Goal: Information Seeking & Learning: Check status

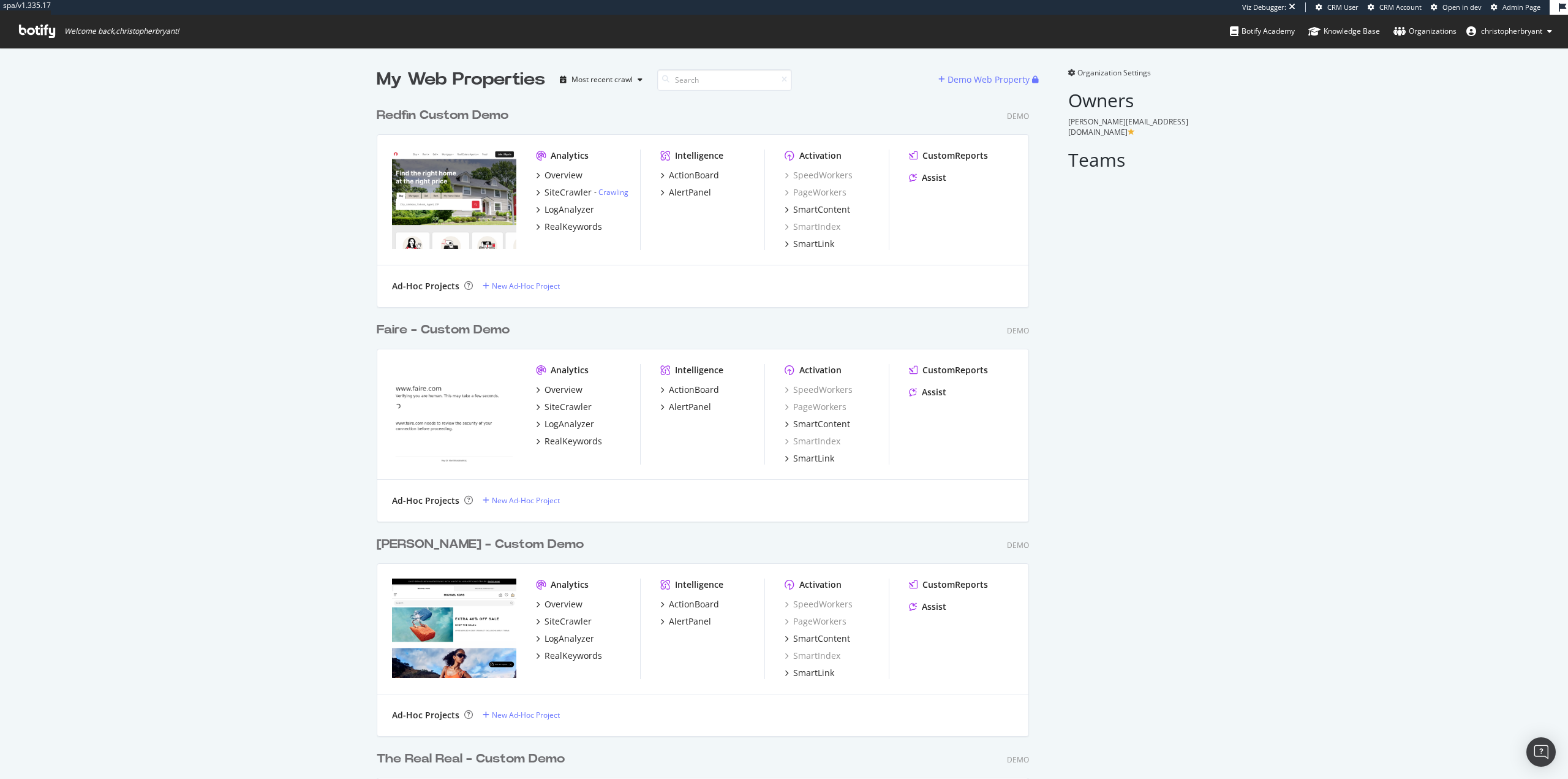
scroll to position [770, 1550]
click at [562, 413] on div "Overview SiteCrawler LogAnalyzer RealKeywords" at bounding box center [589, 415] width 104 height 64
click at [562, 409] on div "SiteCrawler" at bounding box center [568, 407] width 47 height 12
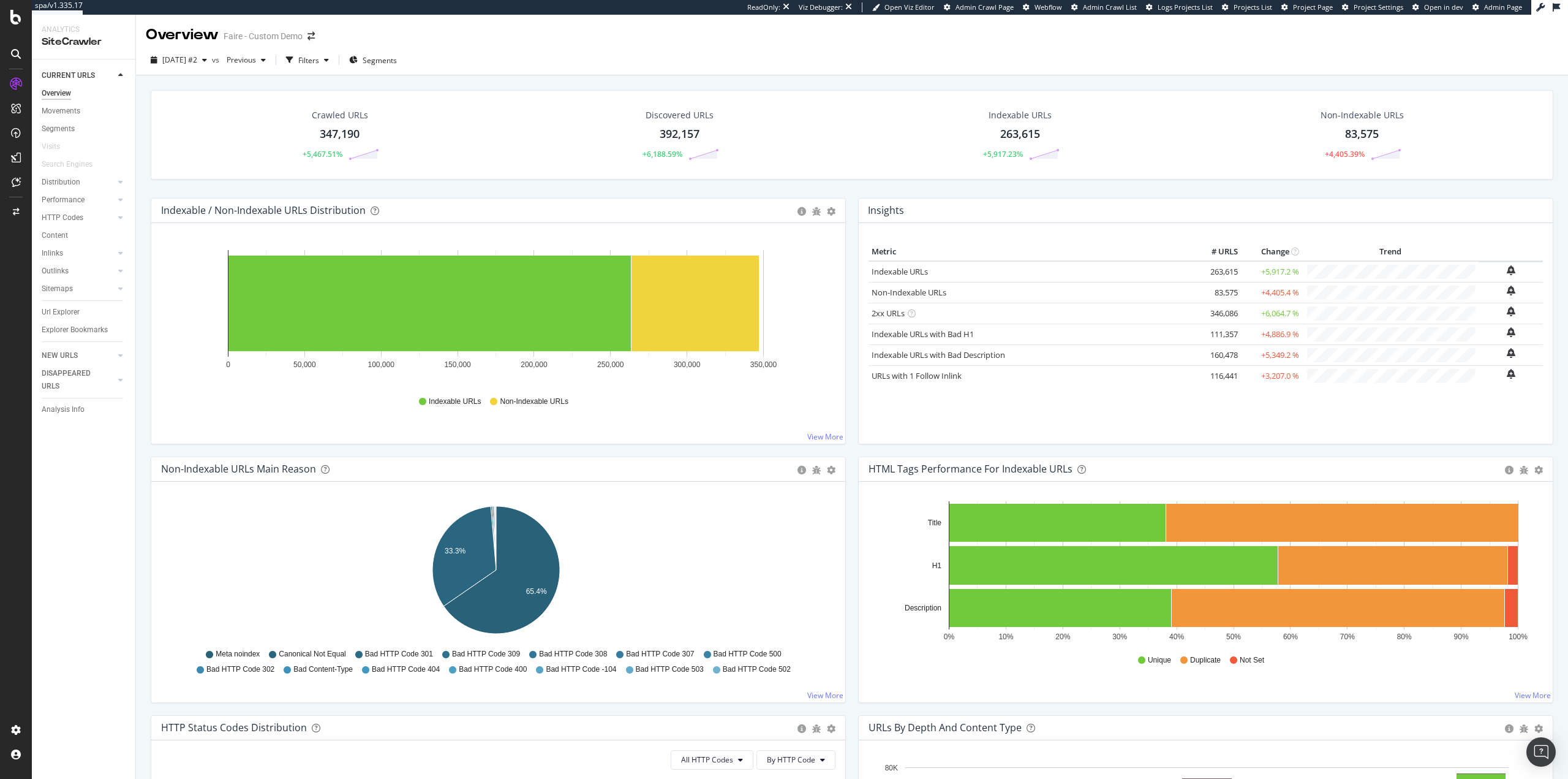
click at [154, 443] on div "Hold CTRL while clicking to filter the report. 0 50,000 100,000 150,000 200,000…" at bounding box center [499, 334] width 694 height 221
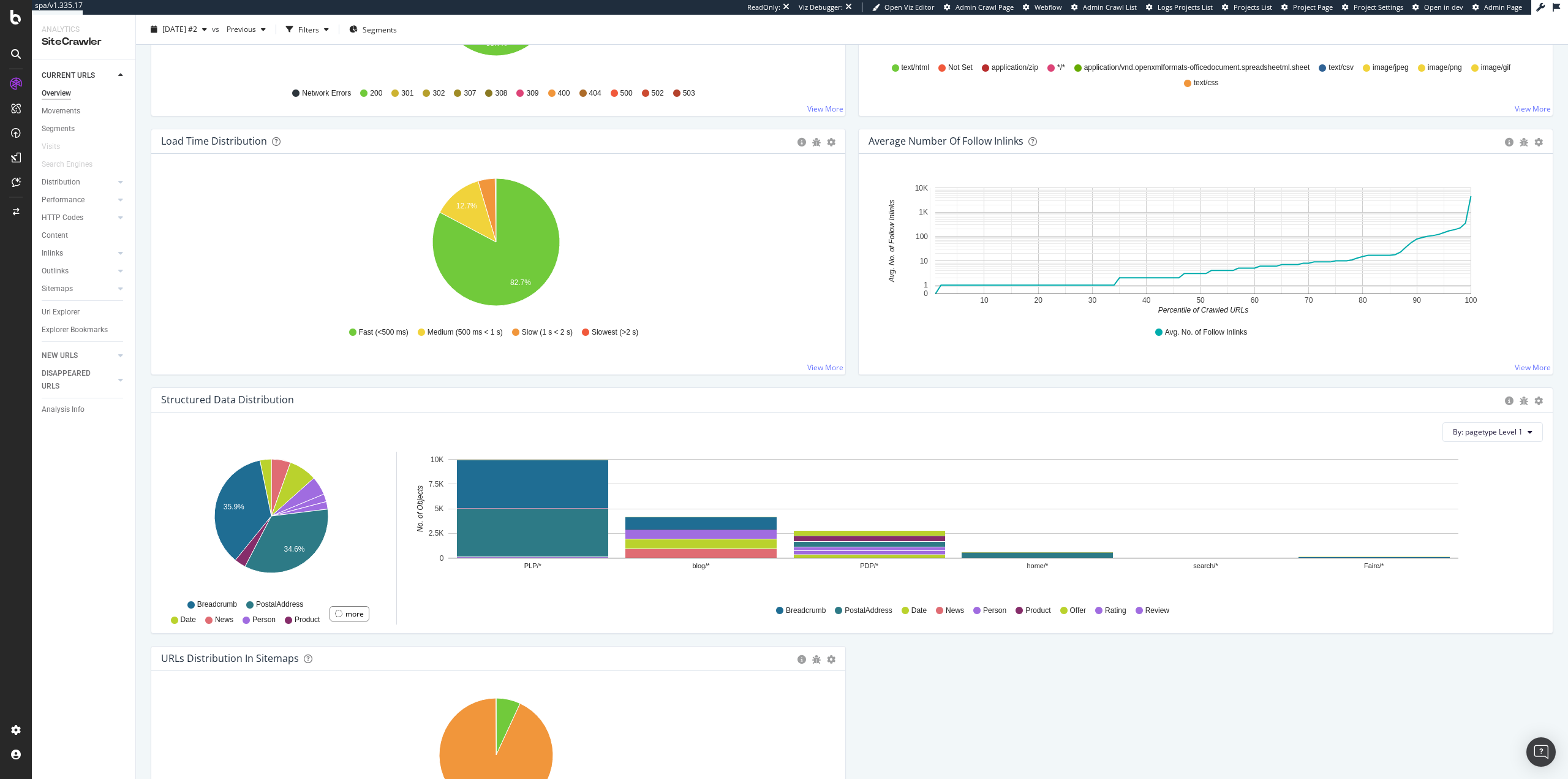
scroll to position [858, 0]
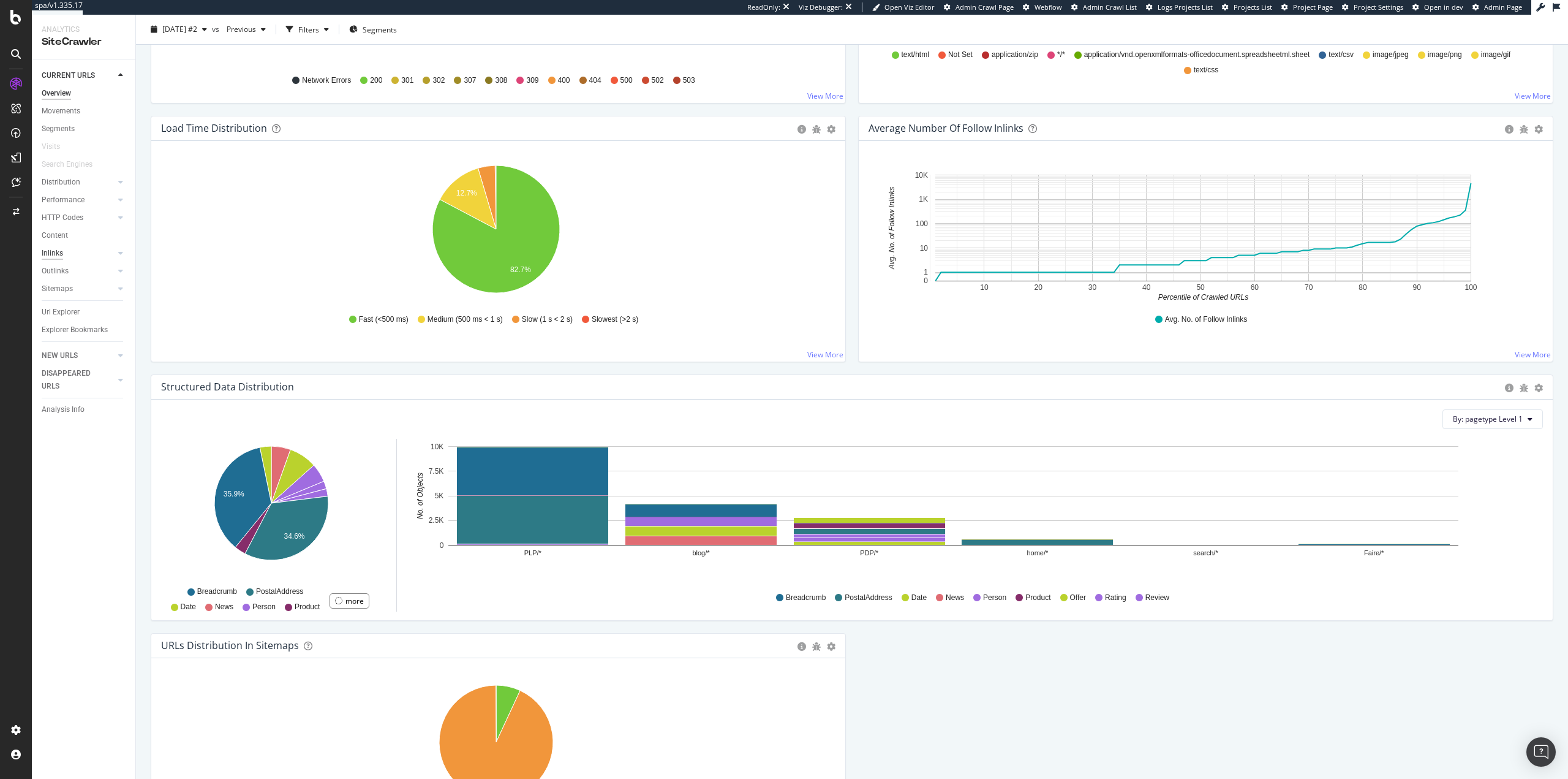
click at [62, 250] on div "Inlinks" at bounding box center [52, 253] width 21 height 13
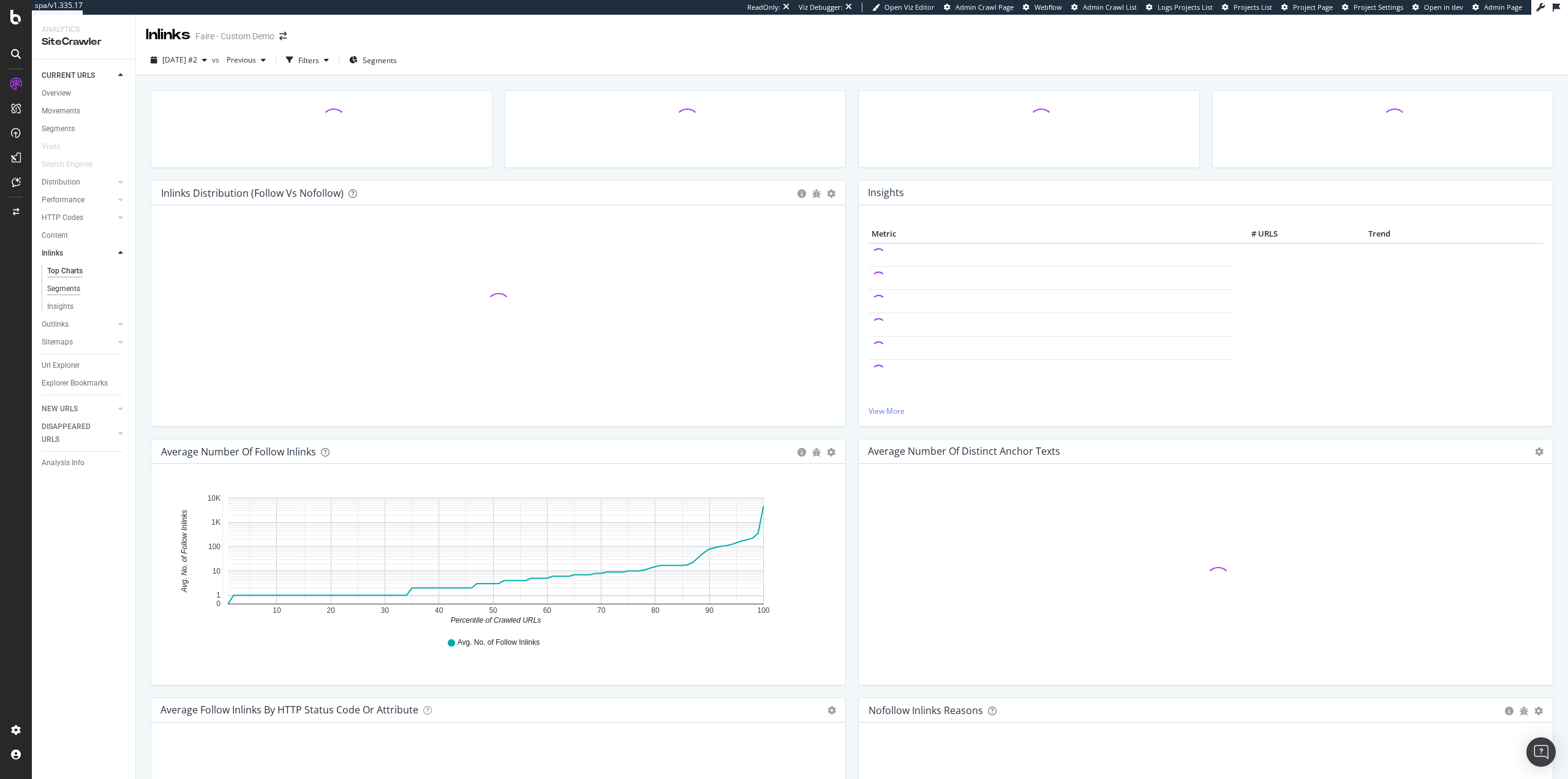
click at [64, 288] on div "Segments" at bounding box center [64, 289] width 33 height 13
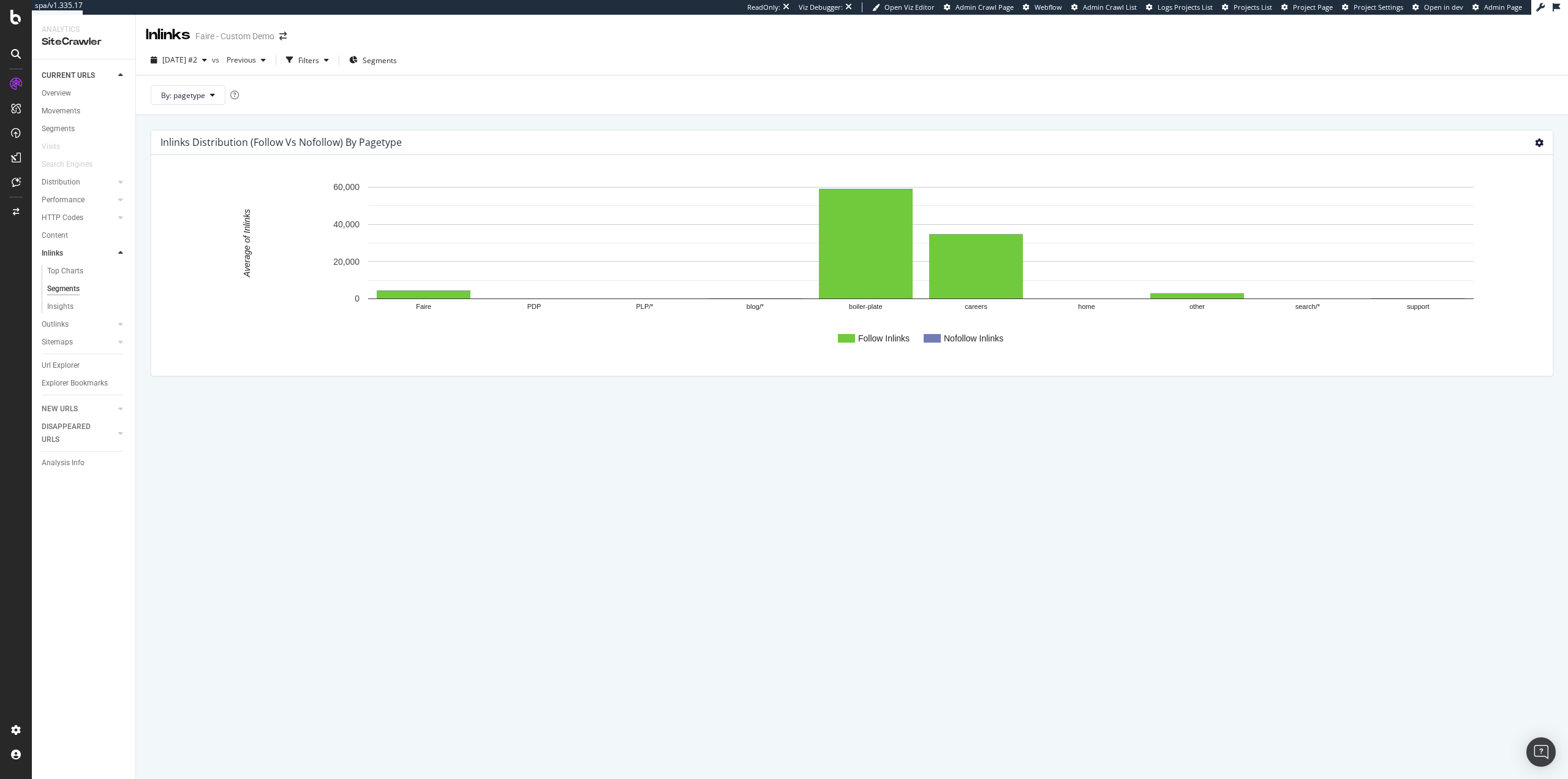
click at [1536, 143] on icon at bounding box center [1539, 143] width 9 height 9
click at [1501, 204] on span "Table" at bounding box center [1497, 209] width 110 height 16
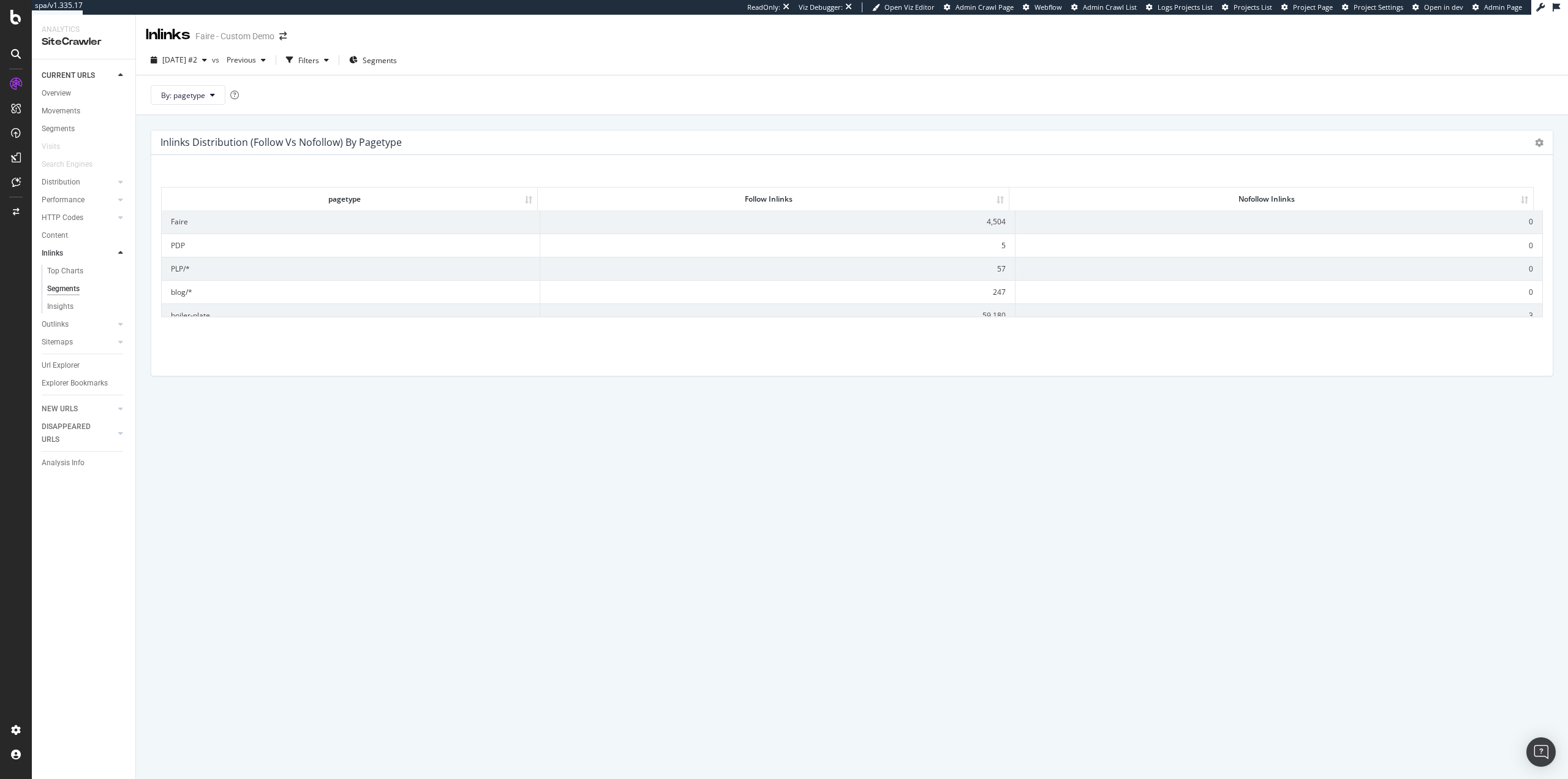
click at [228, 447] on div "Inlinks Distribution (Follow vs Nofollow) by pagetype Chart (by Value) Chart (b…" at bounding box center [852, 447] width 1432 height 664
click at [80, 204] on div "Performance" at bounding box center [63, 200] width 43 height 13
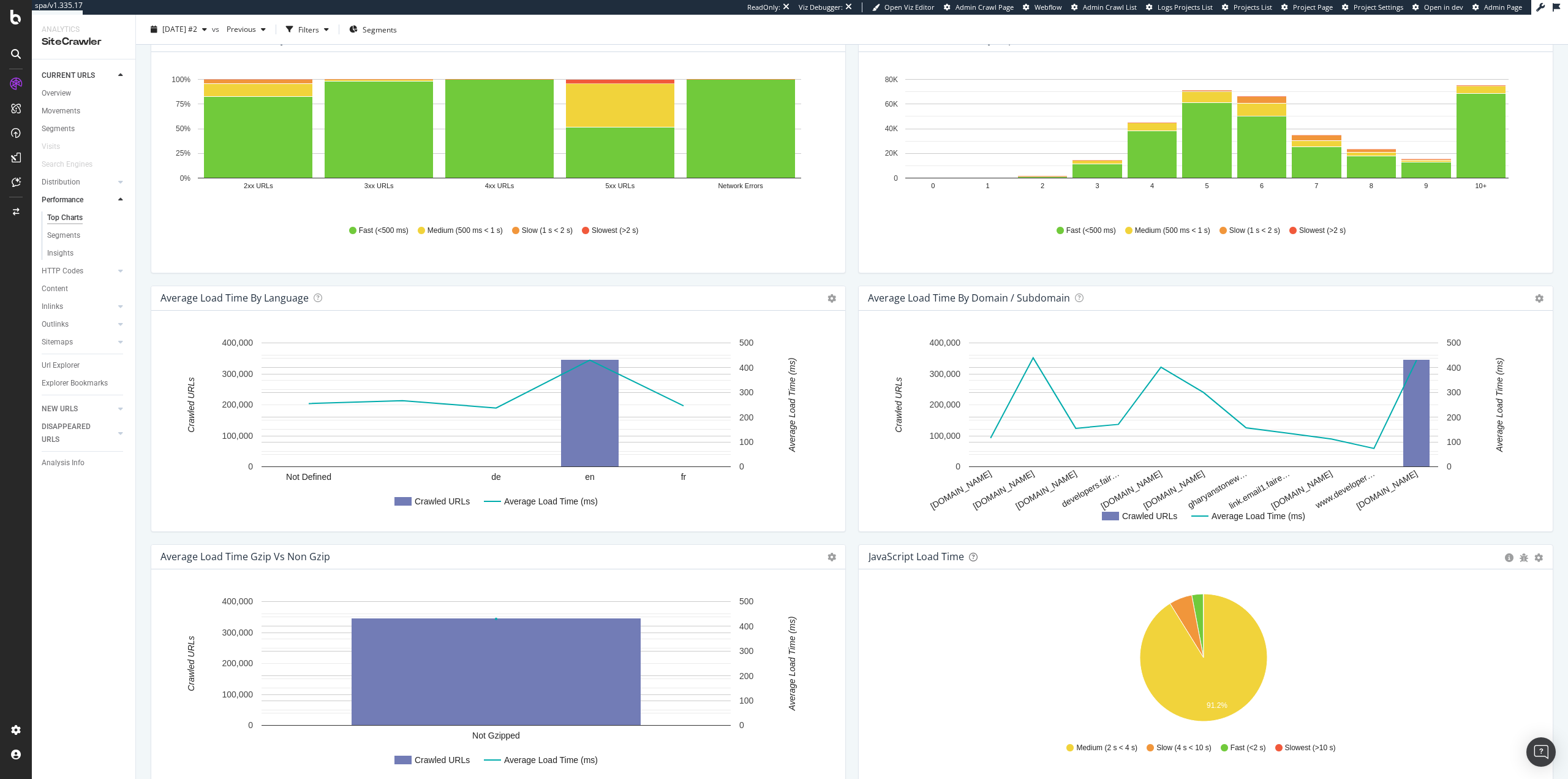
scroll to position [347, 0]
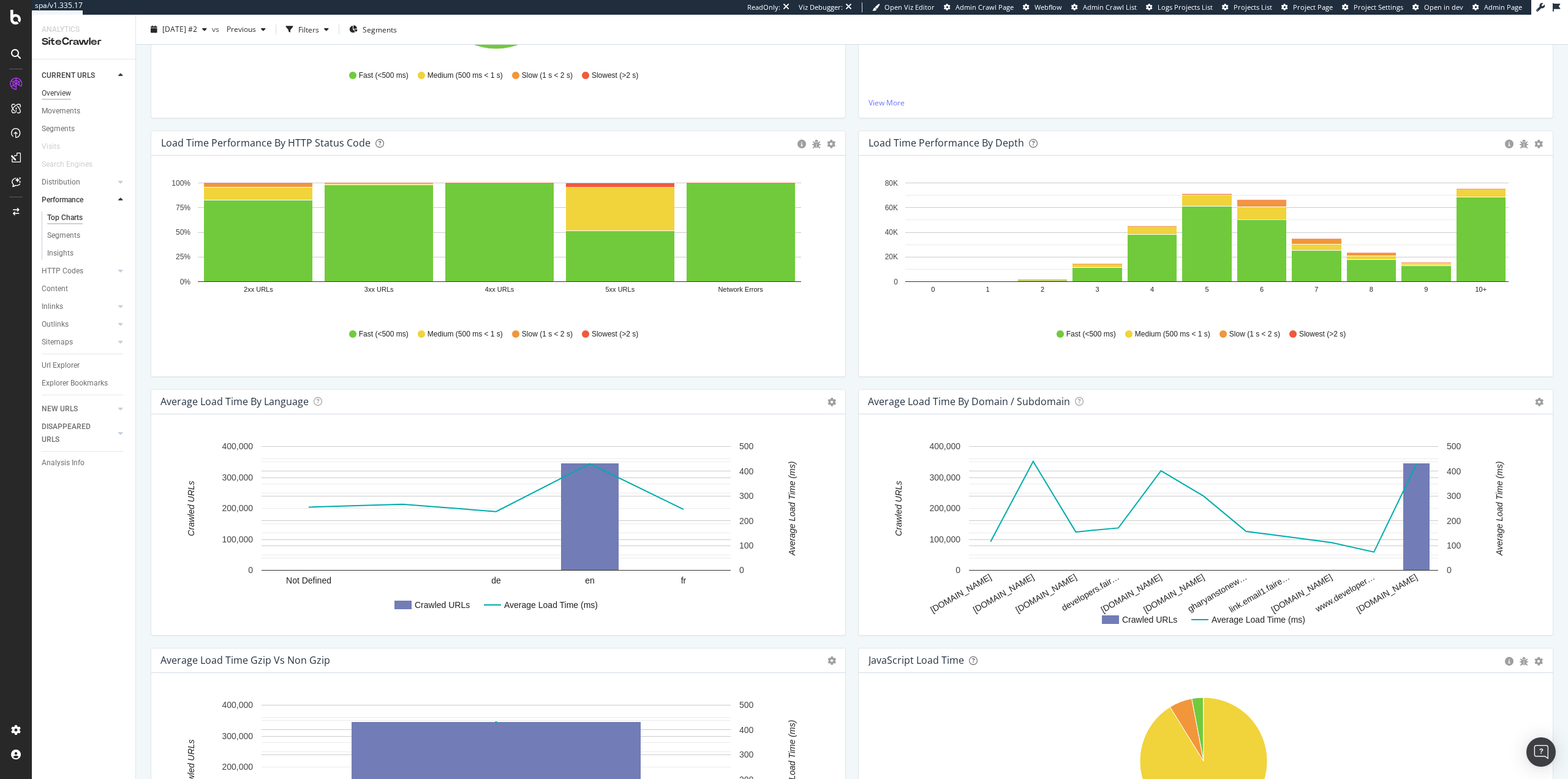
click at [64, 93] on div "Overview" at bounding box center [56, 93] width 29 height 13
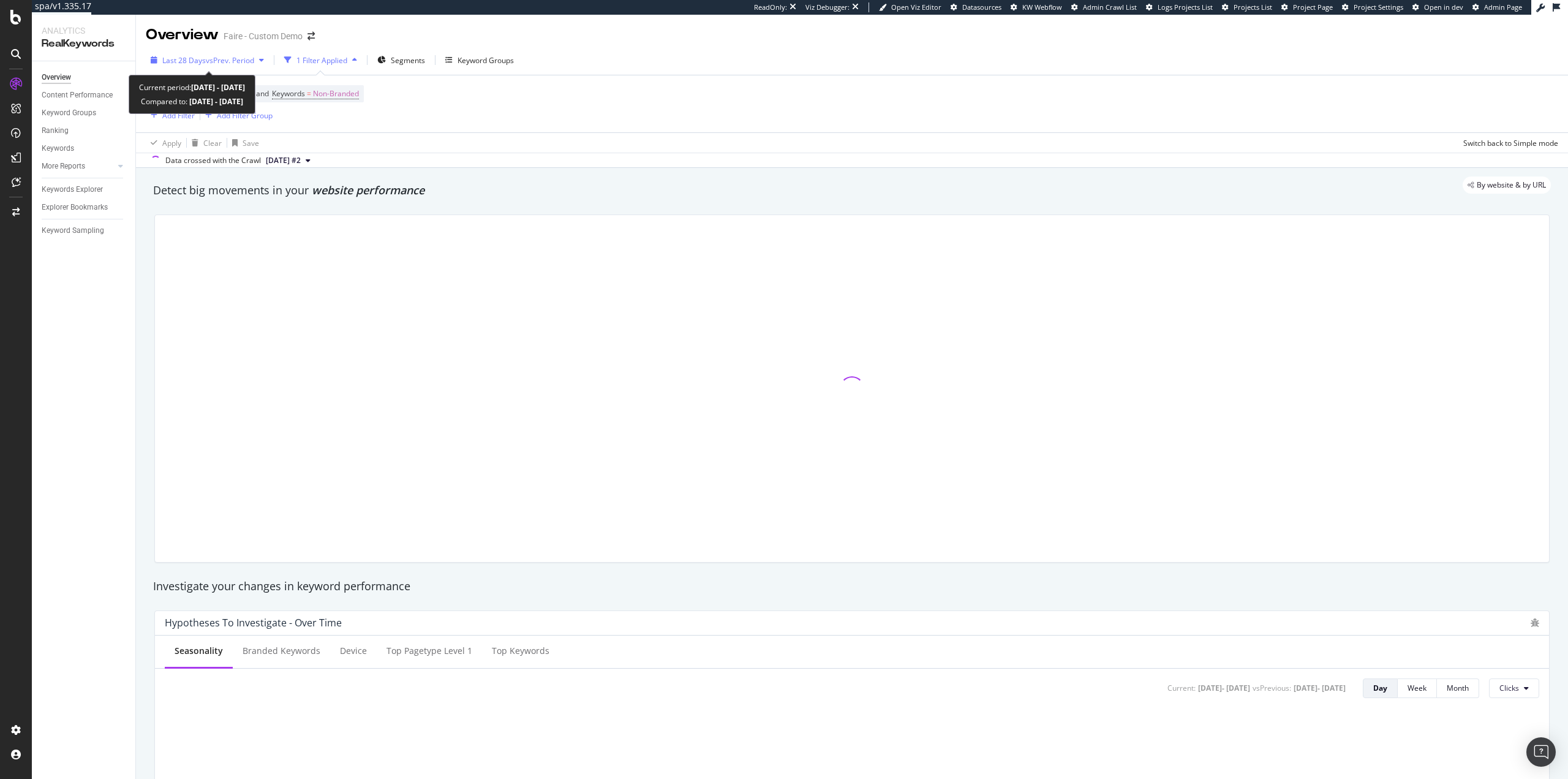
click at [203, 57] on span "Last 28 Days" at bounding box center [184, 60] width 43 height 10
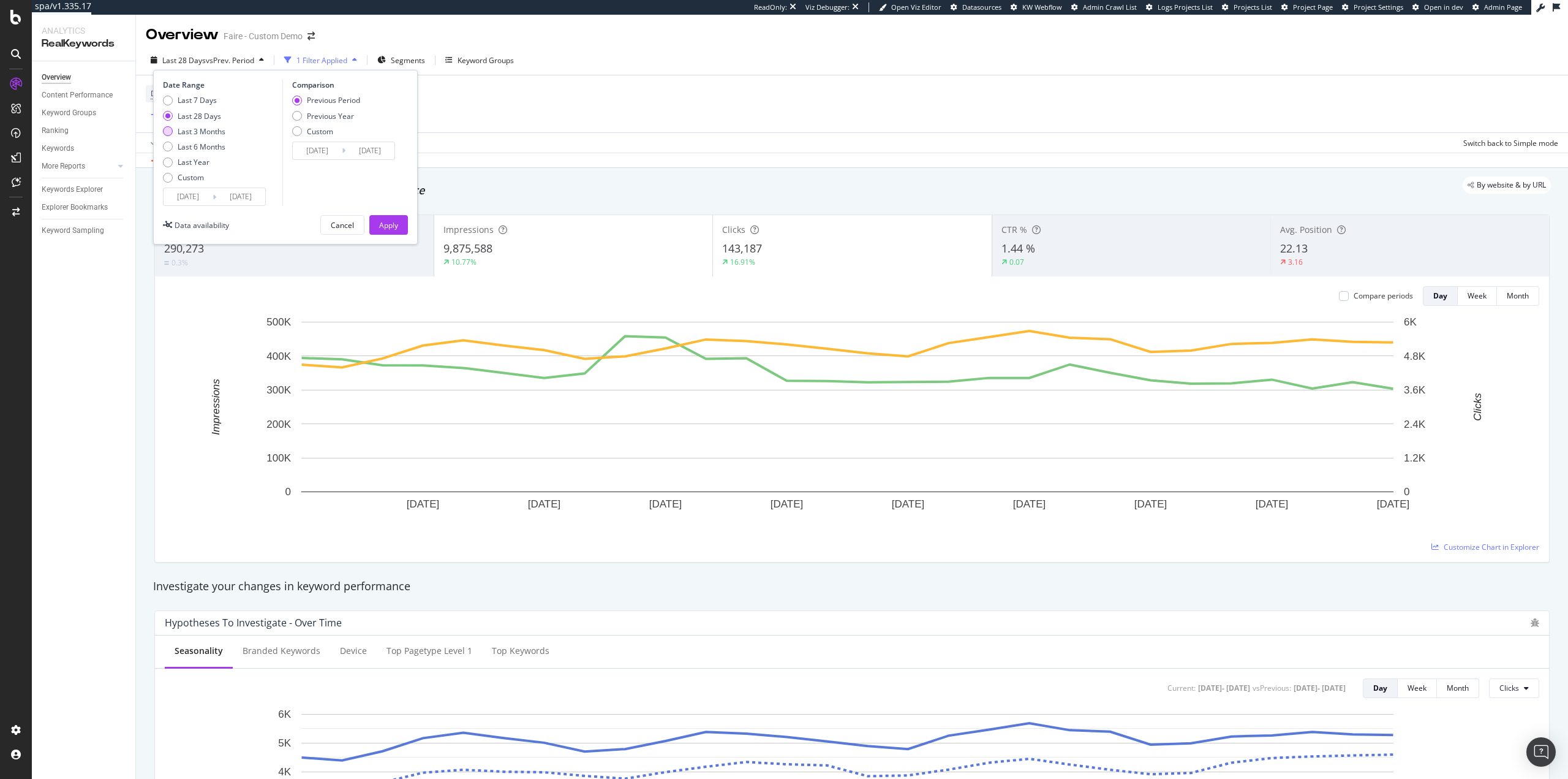
click at [206, 135] on div "Last 3 Months" at bounding box center [202, 131] width 48 height 10
type input "2025/05/08"
type input "2025/02/05"
type input "2025/05/07"
click at [302, 111] on div "Previous Year" at bounding box center [326, 116] width 68 height 10
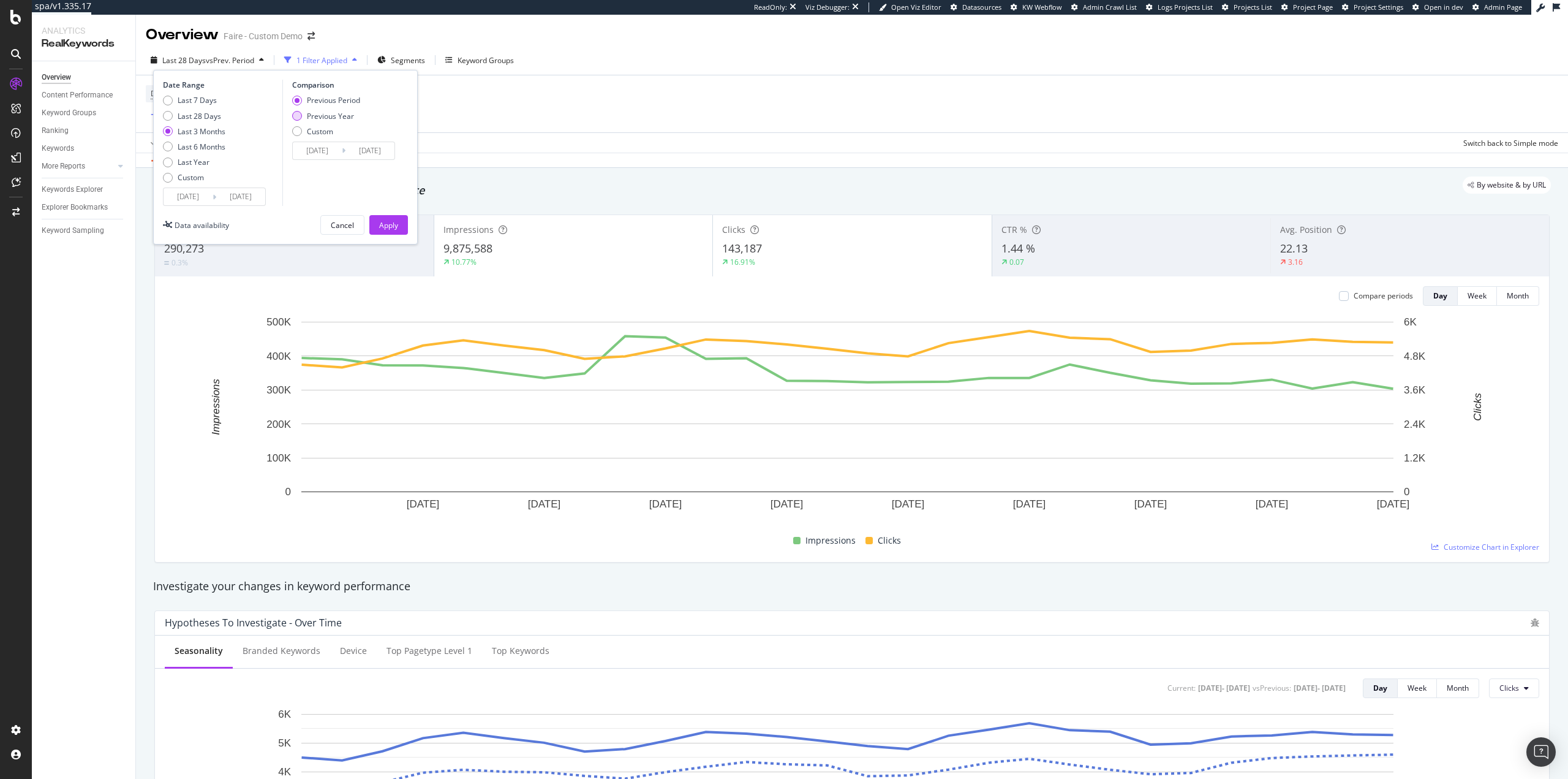
type input "2024/05/09"
type input "2024/08/08"
click at [387, 223] on div "Apply" at bounding box center [389, 225] width 19 height 10
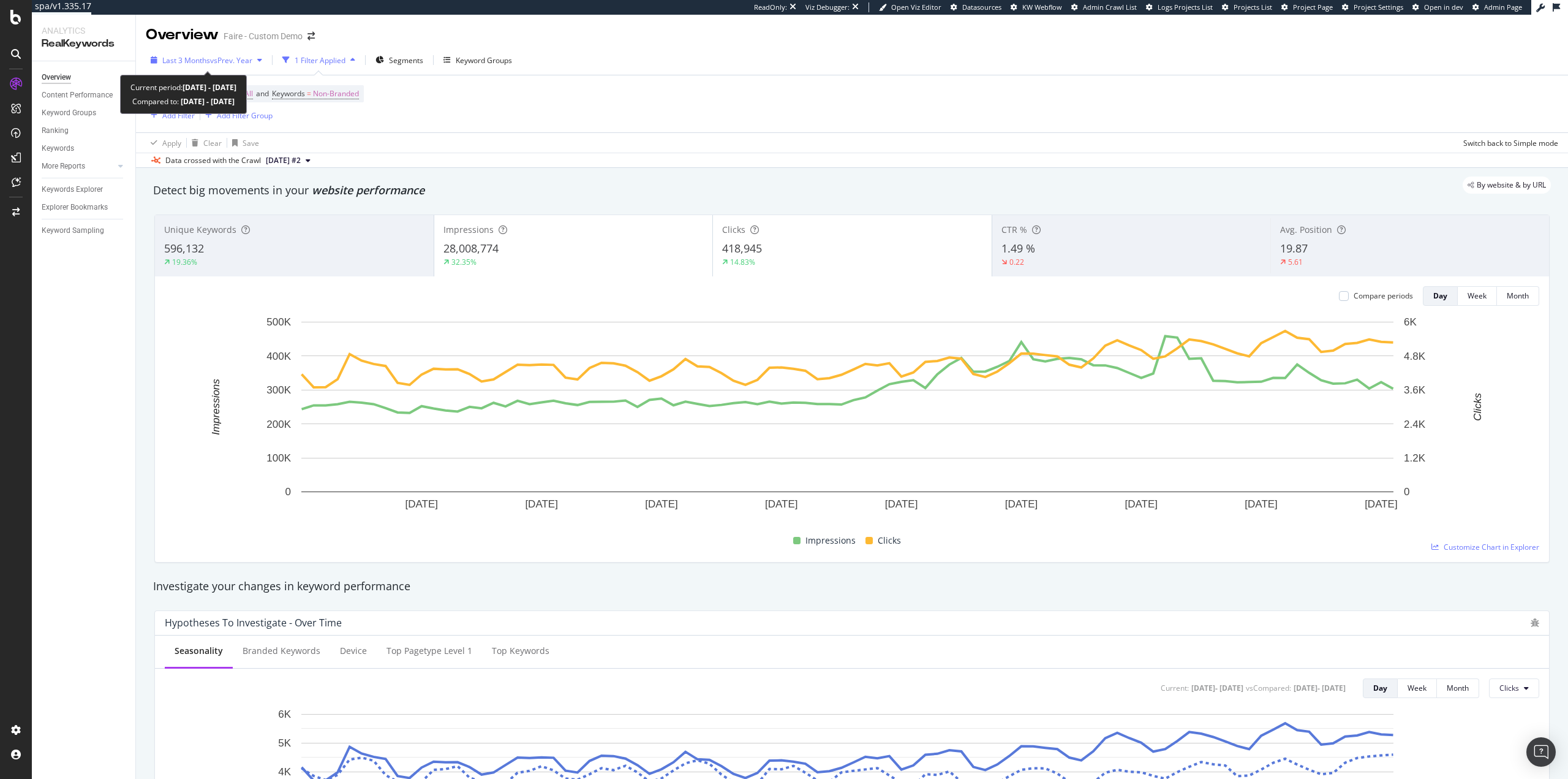
click at [237, 61] on span "vs Prev. Year" at bounding box center [231, 60] width 43 height 10
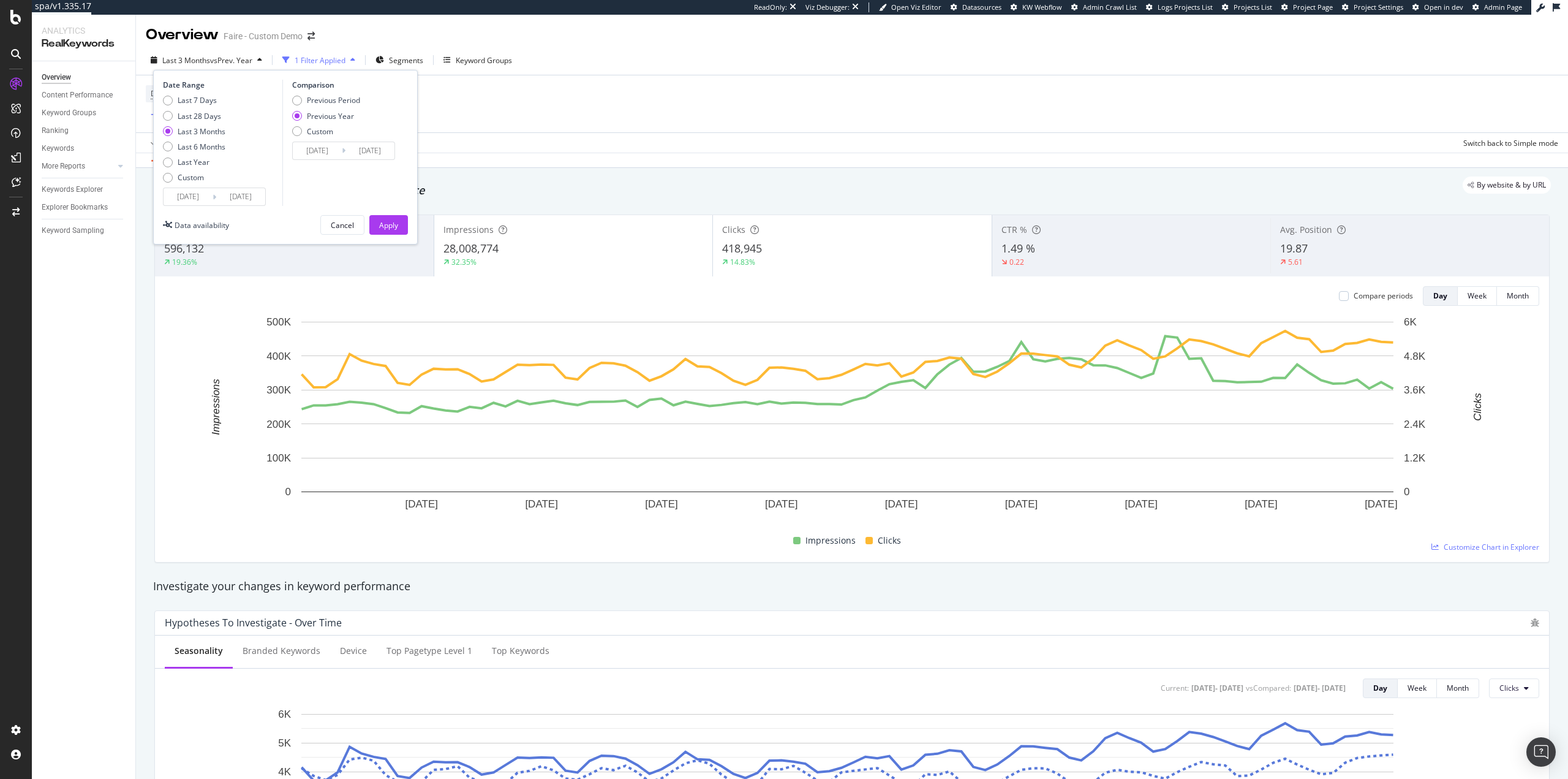
click at [180, 202] on input "2025/05/08" at bounding box center [187, 196] width 49 height 17
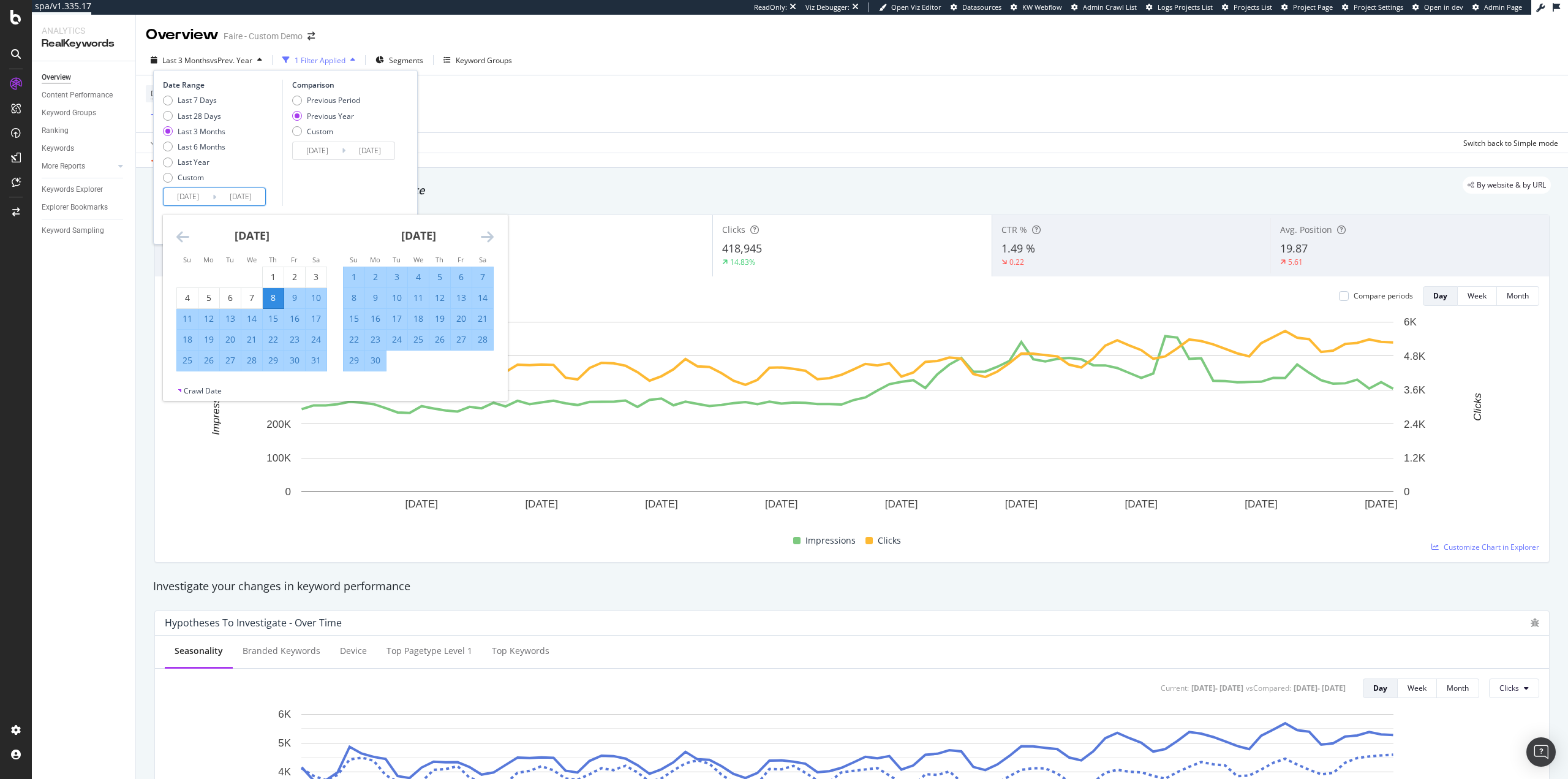
click at [200, 169] on div "Last 7 Days Last 28 Days Last 3 Months Last 6 Months Last Year Custom" at bounding box center [194, 141] width 62 height 93
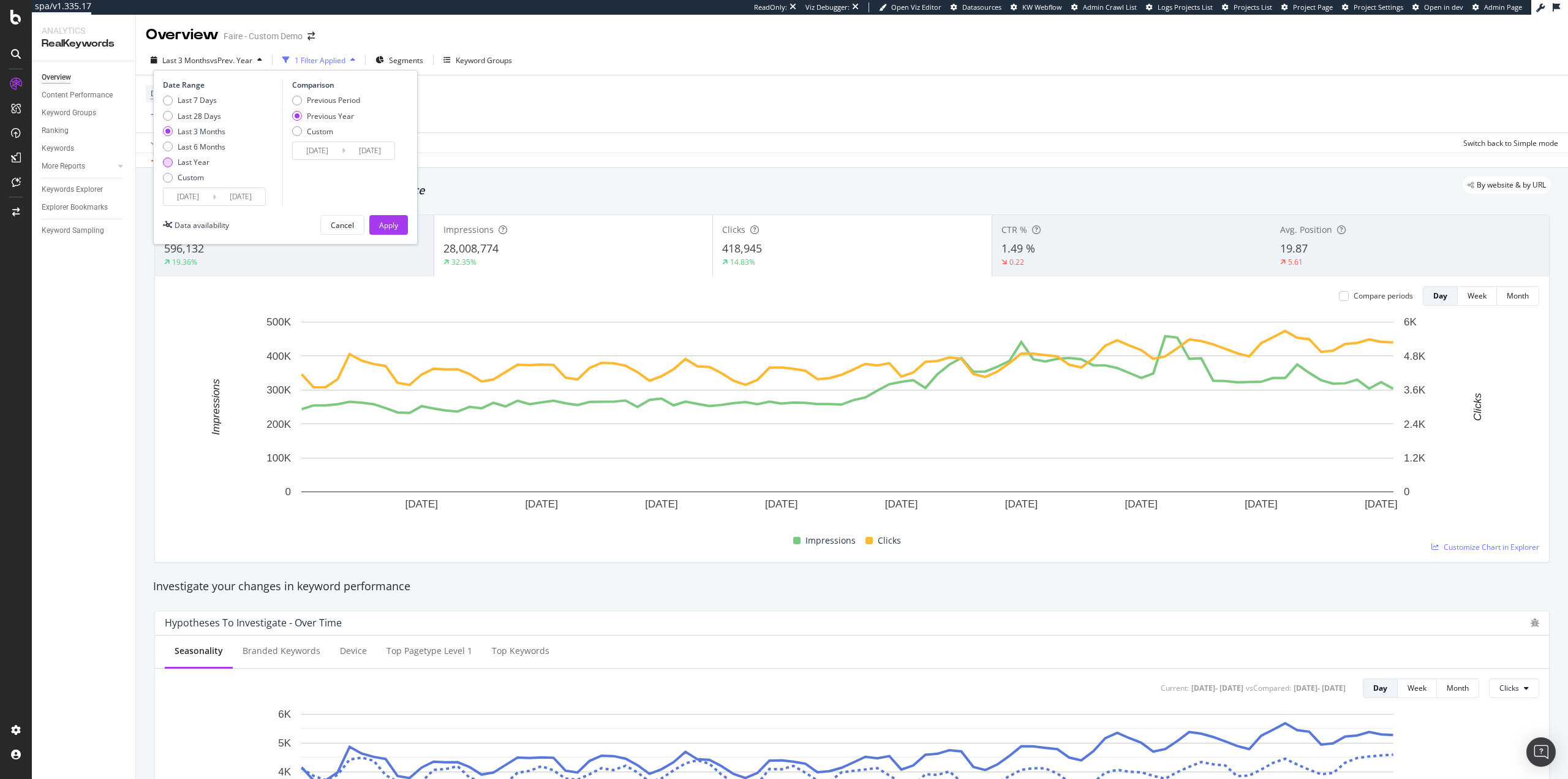
click at [202, 163] on div "Last Year" at bounding box center [193, 162] width 32 height 10
type input "2024/08/08"
click at [392, 226] on div "Apply" at bounding box center [389, 225] width 19 height 10
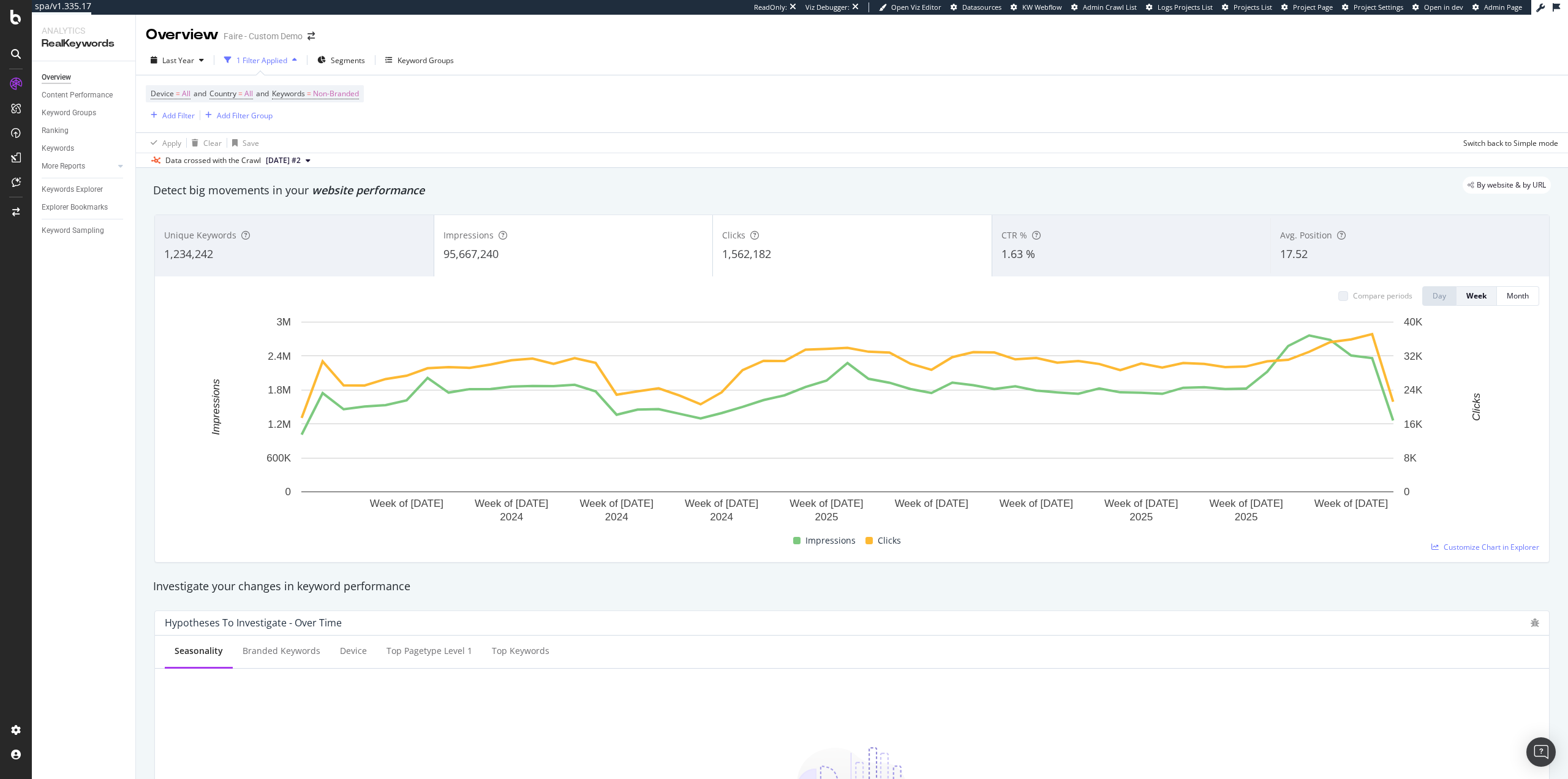
click at [543, 232] on div "Impressions" at bounding box center [574, 235] width 261 height 12
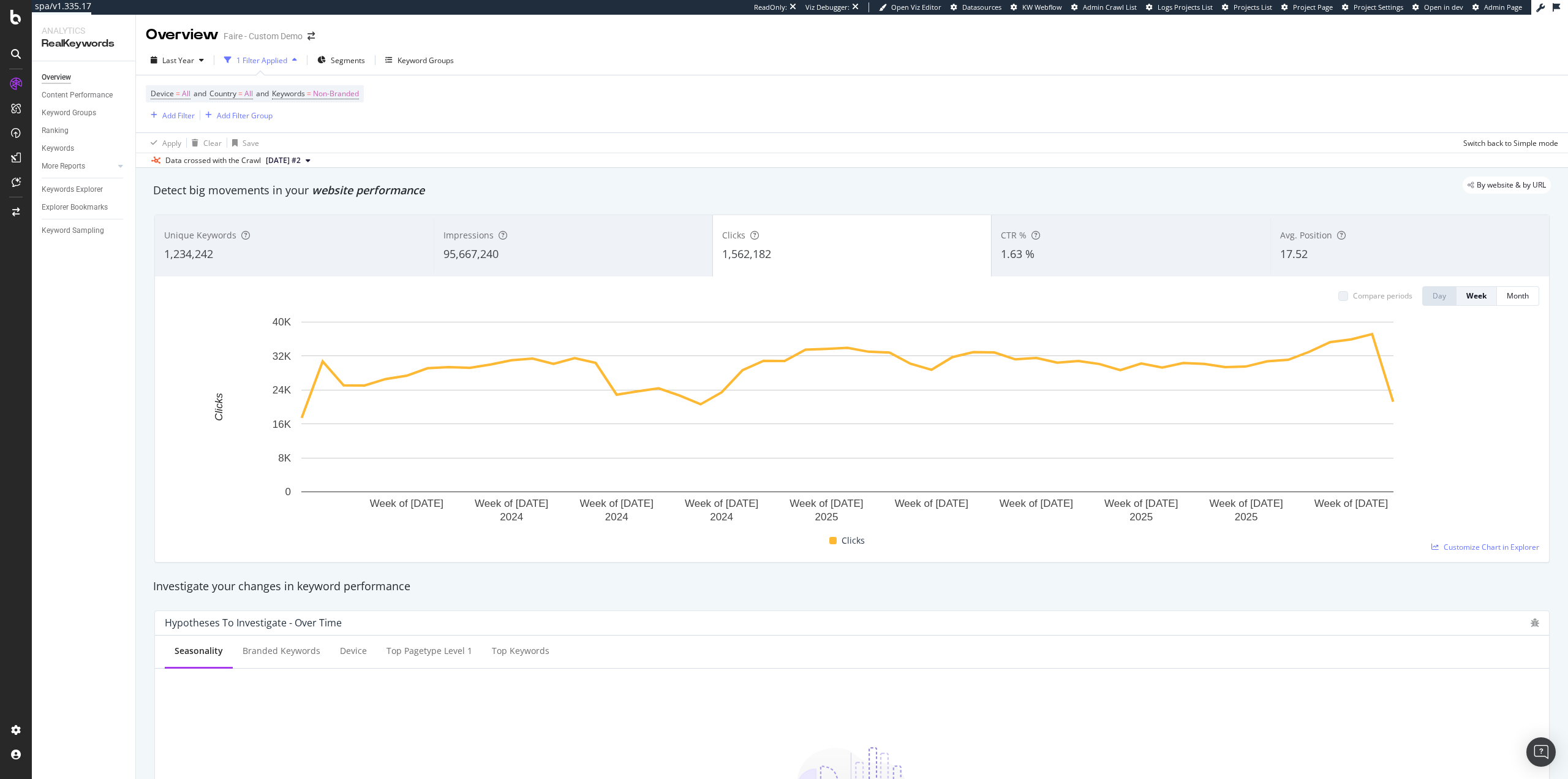
drag, startPoint x: 533, startPoint y: 149, endPoint x: 525, endPoint y: 148, distance: 8.1
